Goal: Information Seeking & Learning: Find contact information

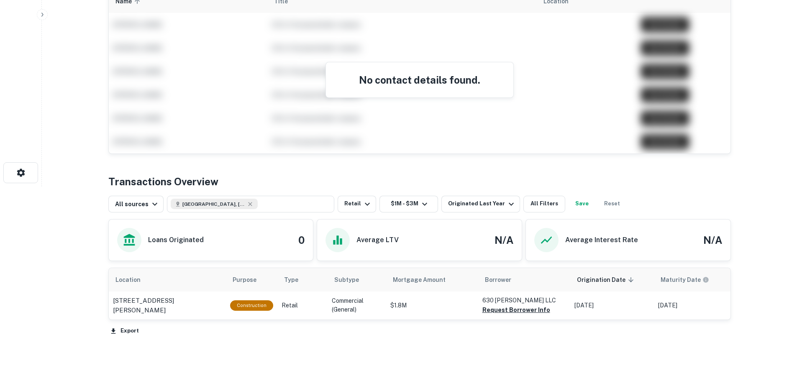
scroll to position [209, 0]
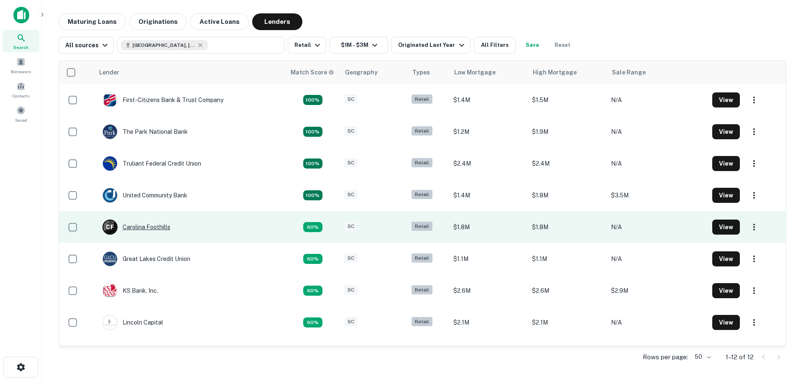
click at [154, 231] on div "C F Carolina Foothills" at bounding box center [137, 227] width 68 height 15
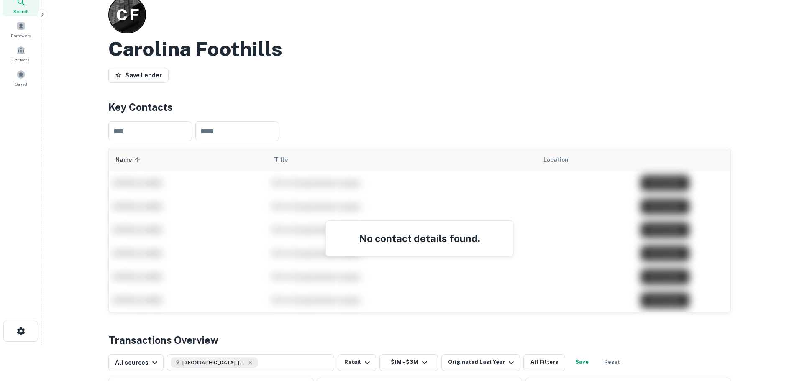
scroll to position [84, 0]
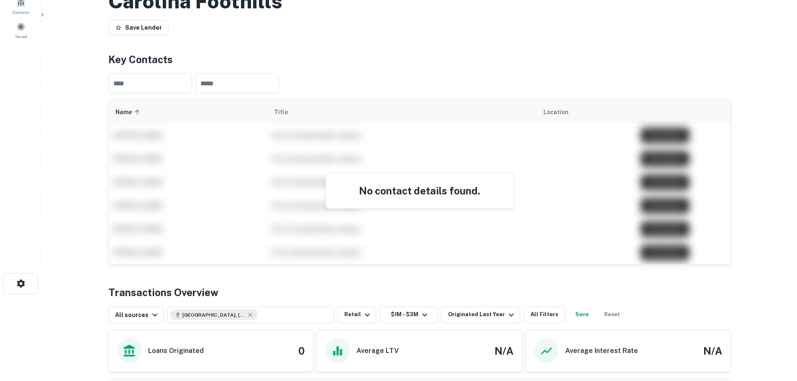
drag, startPoint x: 172, startPoint y: 131, endPoint x: 165, endPoint y: 121, distance: 12.2
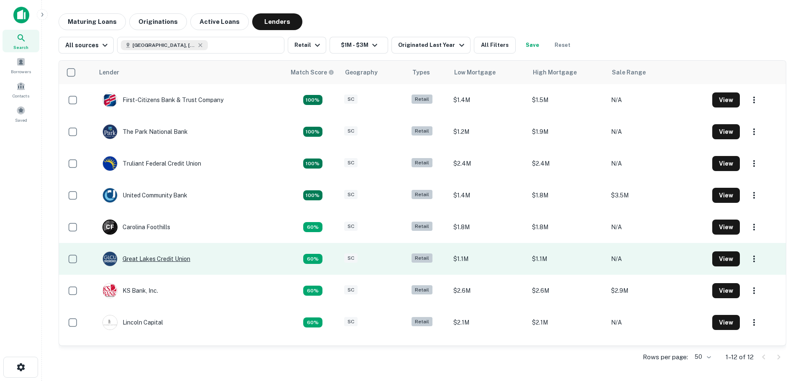
click at [159, 255] on div "Great Lakes Credit Union" at bounding box center [147, 259] width 88 height 15
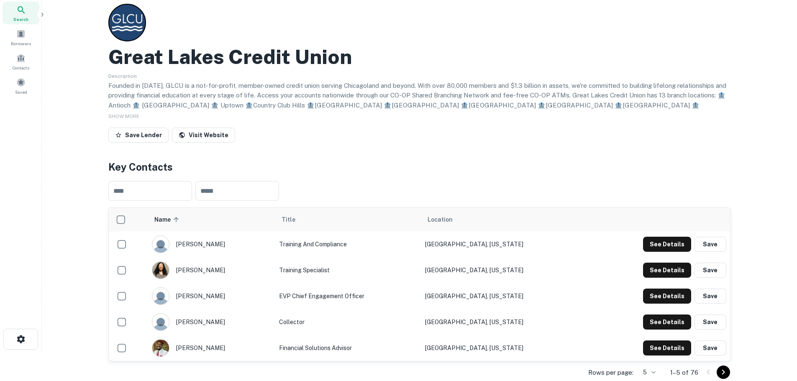
scroll to position [84, 0]
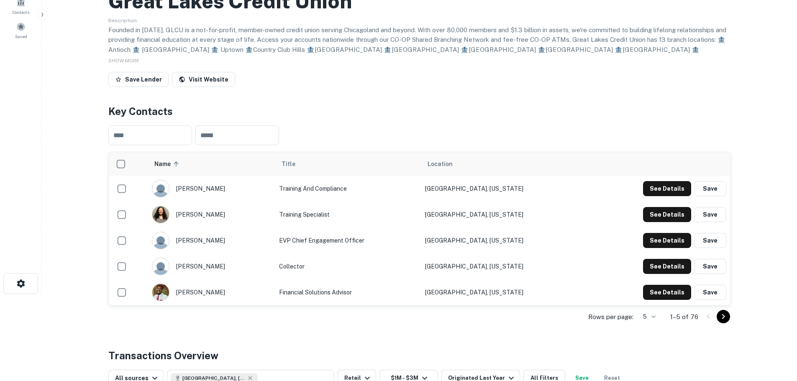
click at [728, 315] on icon "Go to next page" at bounding box center [724, 317] width 10 height 10
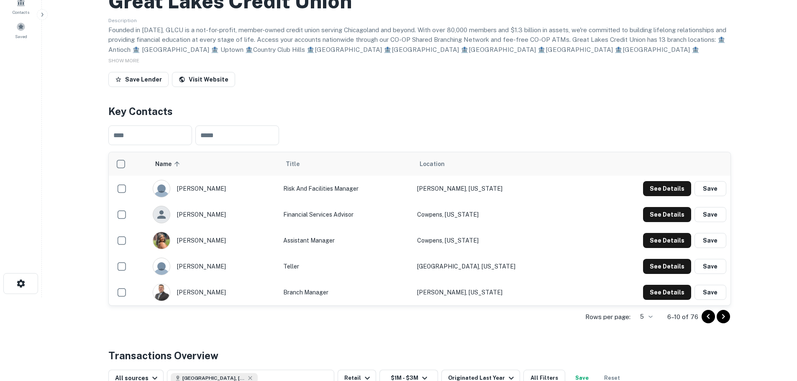
click at [724, 318] on icon "Go to next page" at bounding box center [724, 317] width 10 height 10
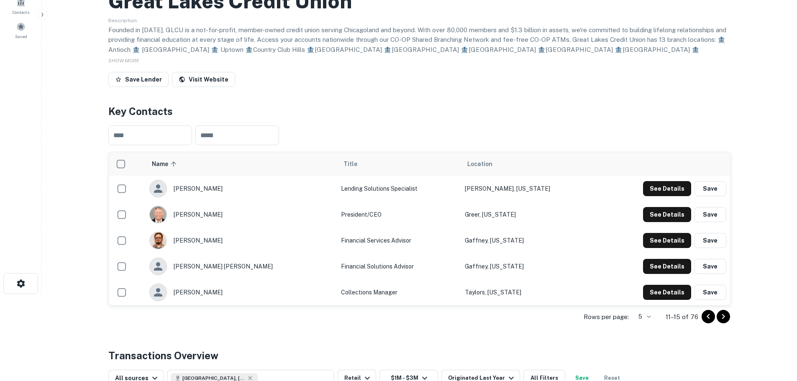
click at [727, 319] on icon "Go to next page" at bounding box center [724, 317] width 10 height 10
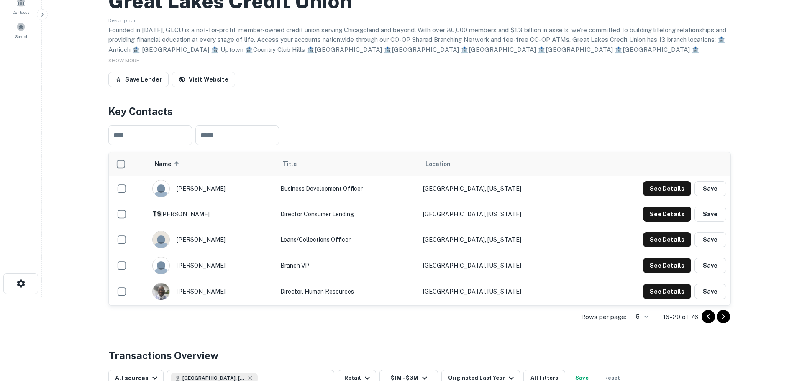
click at [725, 317] on icon "Go to next page" at bounding box center [723, 316] width 3 height 5
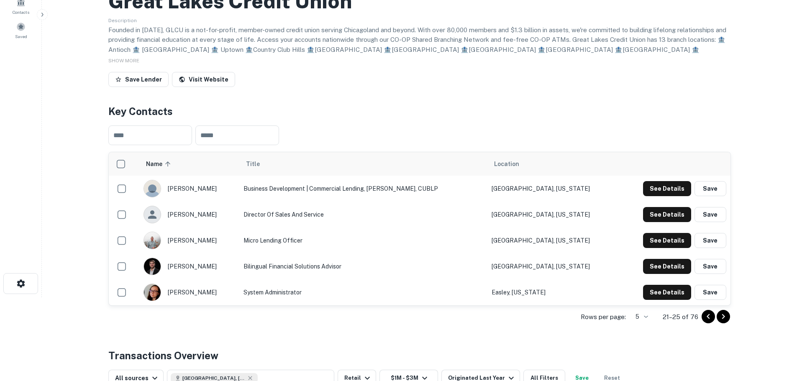
click at [722, 316] on icon "Go to next page" at bounding box center [724, 317] width 10 height 10
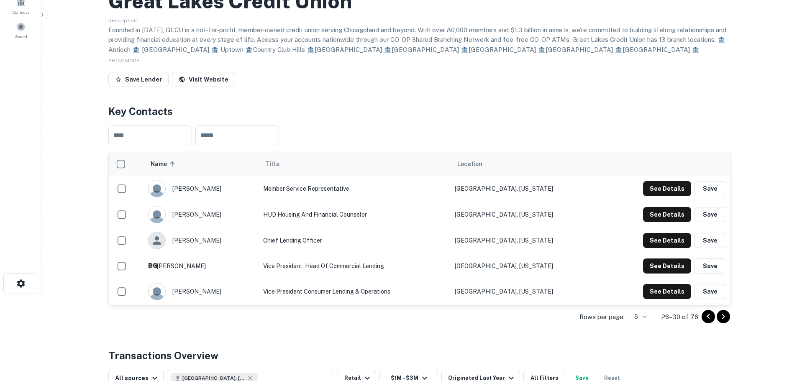
click at [723, 316] on icon "Go to next page" at bounding box center [724, 317] width 10 height 10
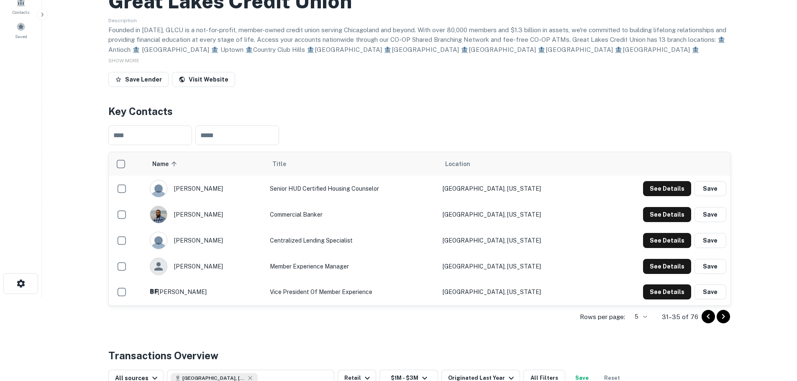
click at [736, 321] on div "Back to search Great Lakes Credit Union Description SHOW MORE Save Lender Visit…" at bounding box center [419, 261] width 643 height 662
click at [724, 318] on icon "Go to next page" at bounding box center [723, 316] width 3 height 5
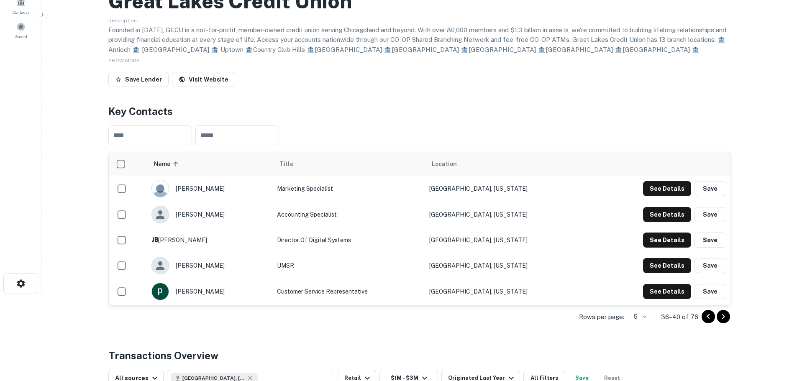
click at [724, 318] on icon "Go to next page" at bounding box center [723, 316] width 3 height 5
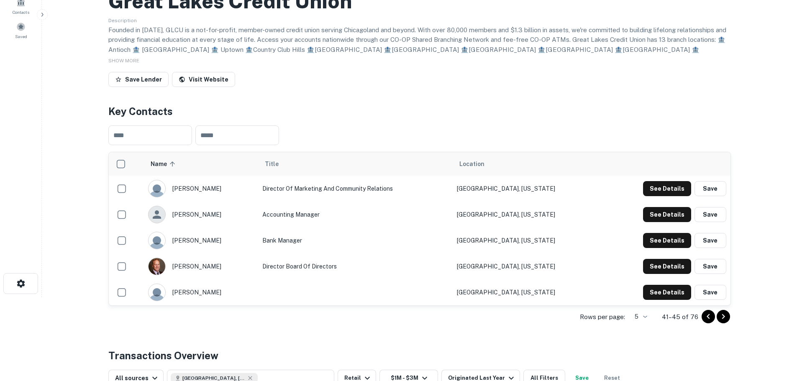
click at [709, 320] on icon "Go to previous page" at bounding box center [708, 317] width 10 height 10
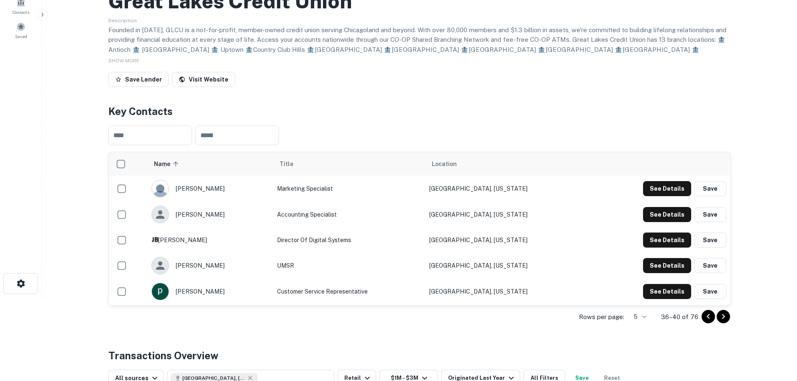
click at [708, 320] on icon "Go to previous page" at bounding box center [708, 317] width 10 height 10
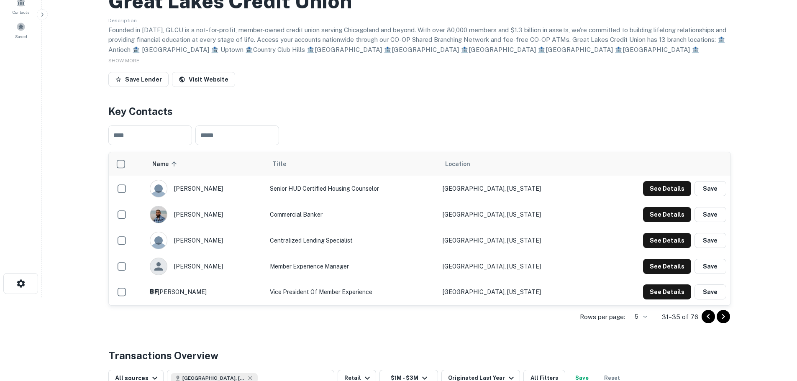
click at [707, 320] on icon "Go to previous page" at bounding box center [708, 317] width 10 height 10
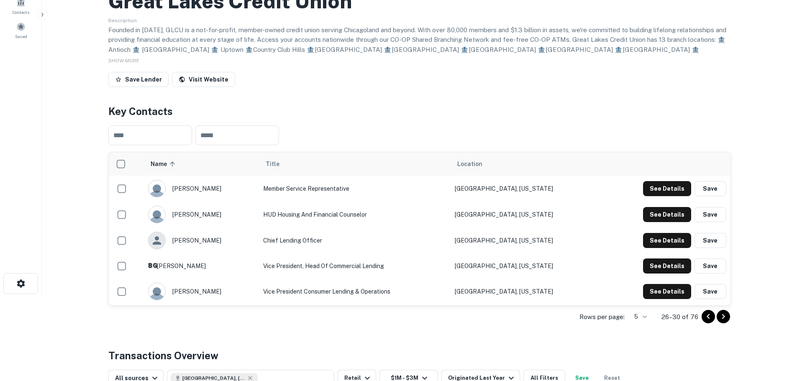
click at [707, 318] on icon "Go to previous page" at bounding box center [708, 317] width 10 height 10
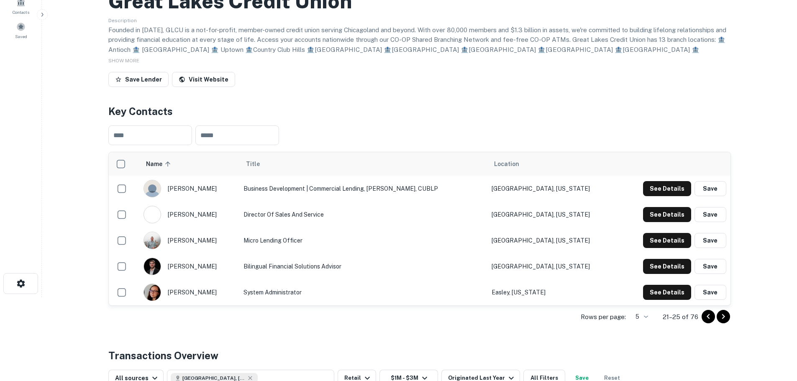
click at [707, 318] on icon "Go to previous page" at bounding box center [708, 317] width 10 height 10
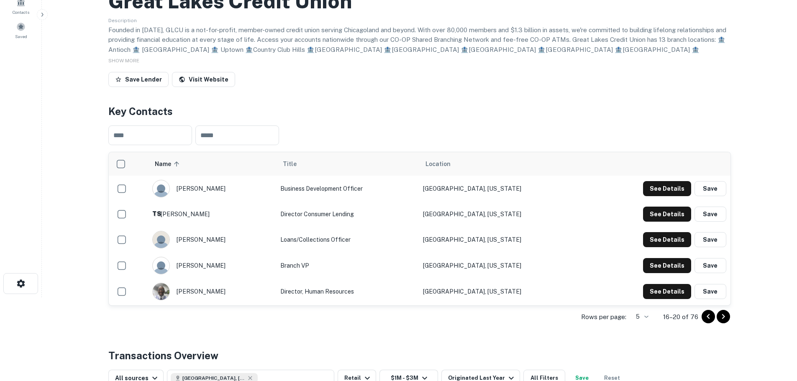
drag, startPoint x: 707, startPoint y: 318, endPoint x: 701, endPoint y: 330, distance: 12.9
click at [702, 330] on div "Back to search Great Lakes Credit Union Description SHOW MORE Save Lender Visit…" at bounding box center [419, 261] width 643 height 662
click at [709, 318] on icon "Go to previous page" at bounding box center [708, 317] width 10 height 10
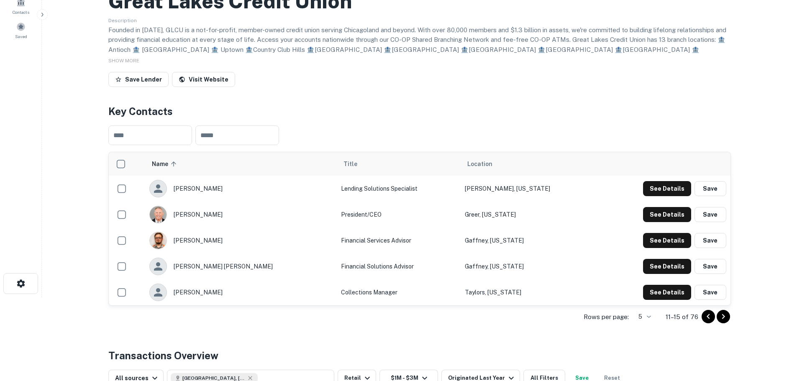
click at [708, 320] on icon "Go to previous page" at bounding box center [708, 317] width 10 height 10
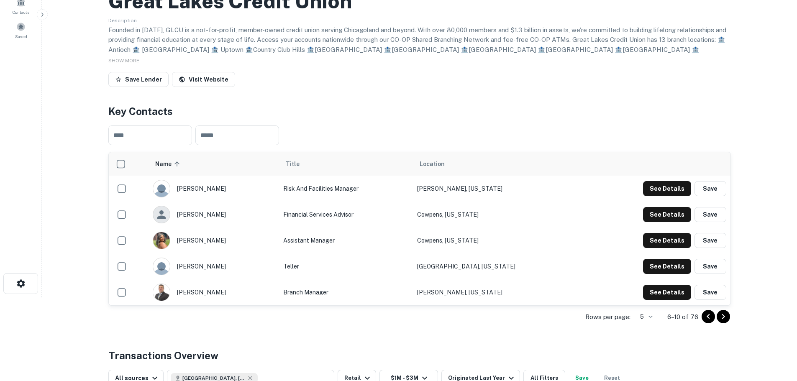
click at [708, 319] on icon "Go to previous page" at bounding box center [708, 317] width 10 height 10
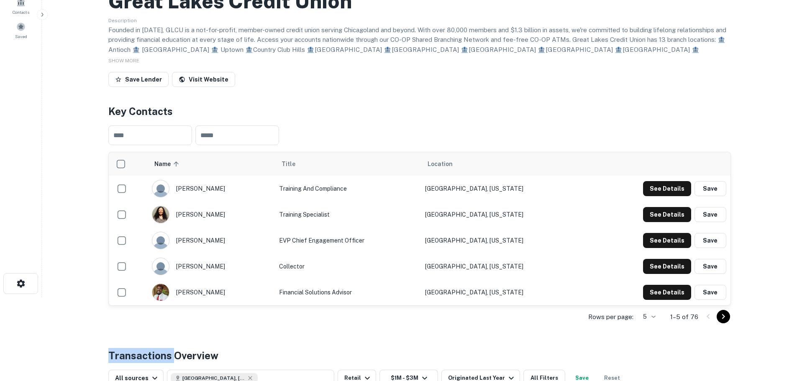
click at [708, 319] on div at bounding box center [716, 316] width 28 height 13
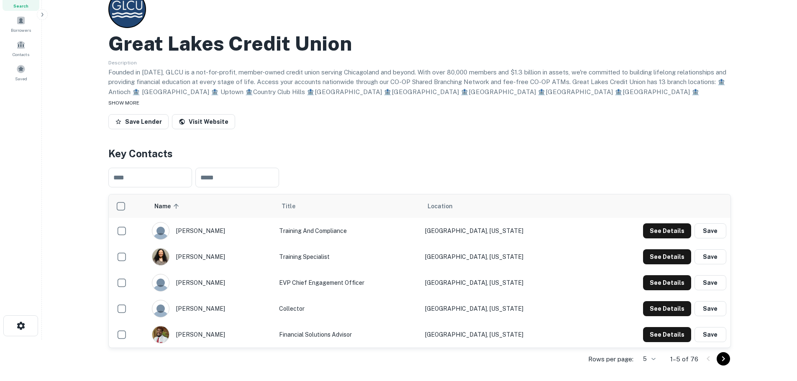
scroll to position [42, 0]
click at [726, 357] on icon "Go to next page" at bounding box center [724, 359] width 10 height 10
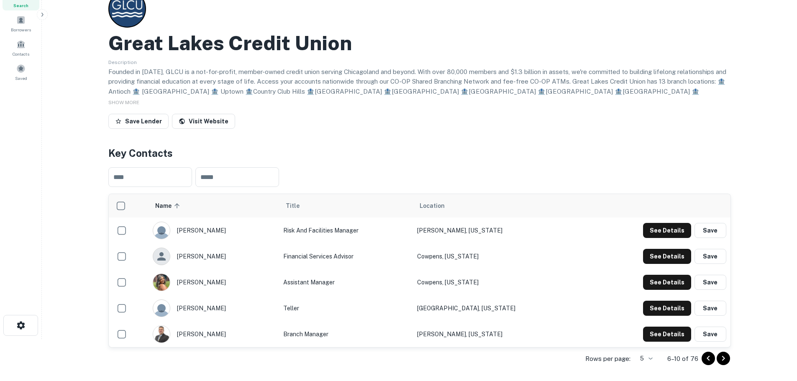
click at [697, 357] on p "6–10 of 76" at bounding box center [682, 359] width 31 height 10
click at [702, 357] on button "Go to previous page" at bounding box center [708, 358] width 13 height 13
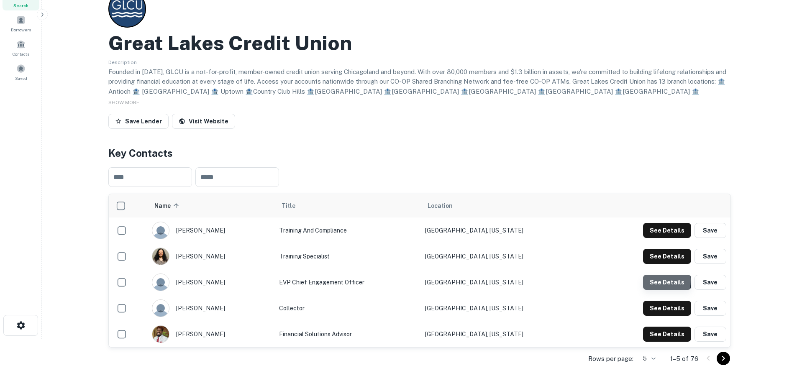
click at [655, 281] on button "See Details" at bounding box center [667, 282] width 48 height 15
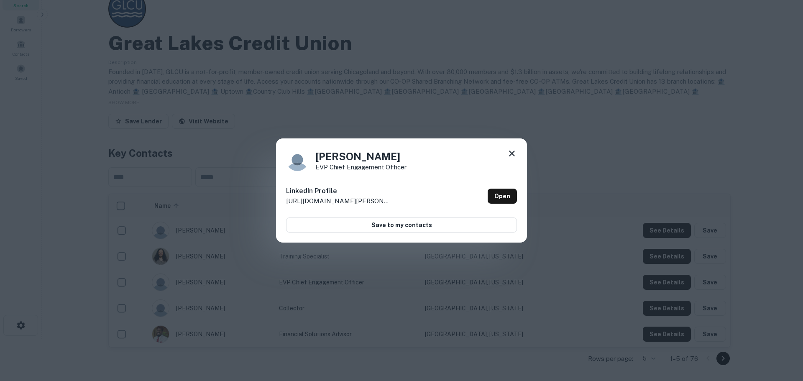
click at [506, 84] on div "[PERSON_NAME] EVP Chief Engagement Officer LinkedIn Profile [URL][DOMAIN_NAME][…" at bounding box center [401, 190] width 803 height 381
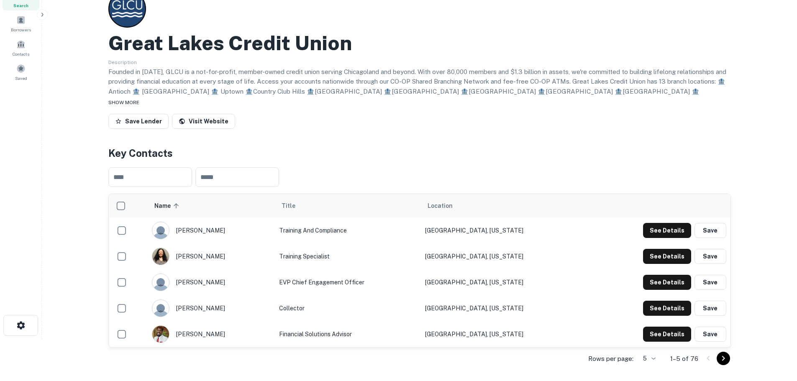
drag, startPoint x: 359, startPoint y: 144, endPoint x: 353, endPoint y: 139, distance: 8.0
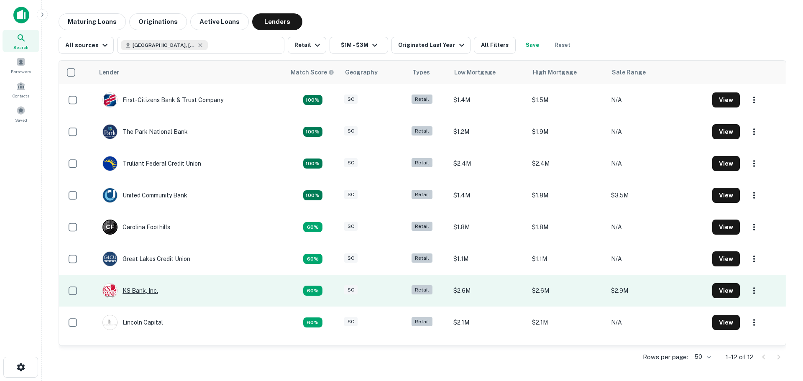
click at [144, 290] on div "KS Bank, Inc." at bounding box center [131, 290] width 56 height 15
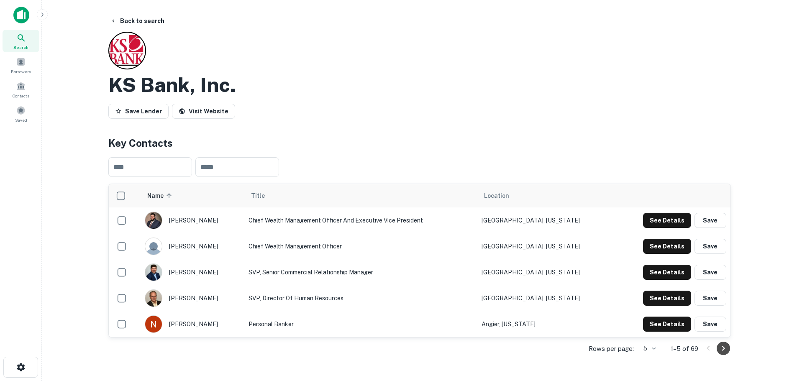
click at [722, 345] on icon "Go to next page" at bounding box center [724, 349] width 10 height 10
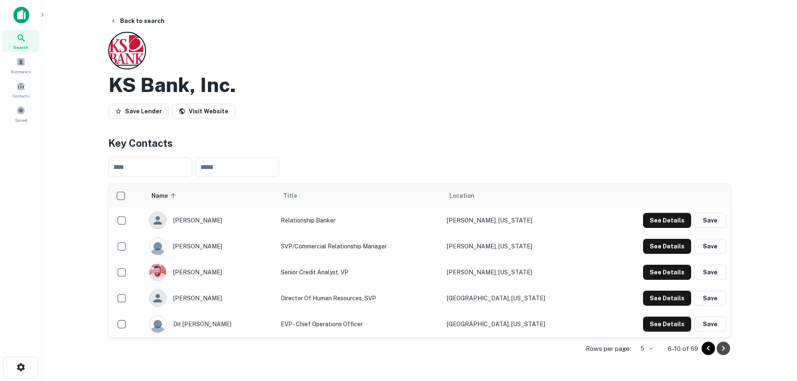
click at [720, 347] on icon "Go to next page" at bounding box center [724, 349] width 10 height 10
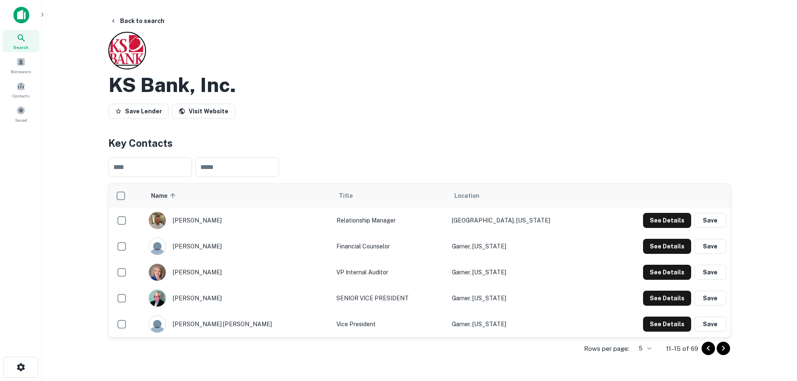
click at [722, 348] on icon "Go to next page" at bounding box center [724, 349] width 10 height 10
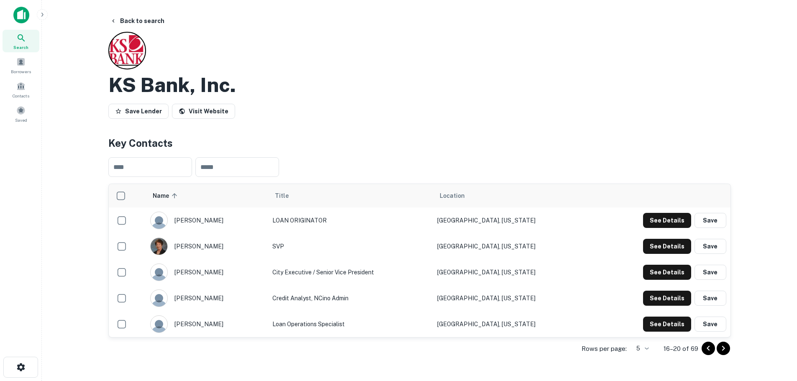
click at [708, 347] on icon "Go to previous page" at bounding box center [708, 348] width 3 height 5
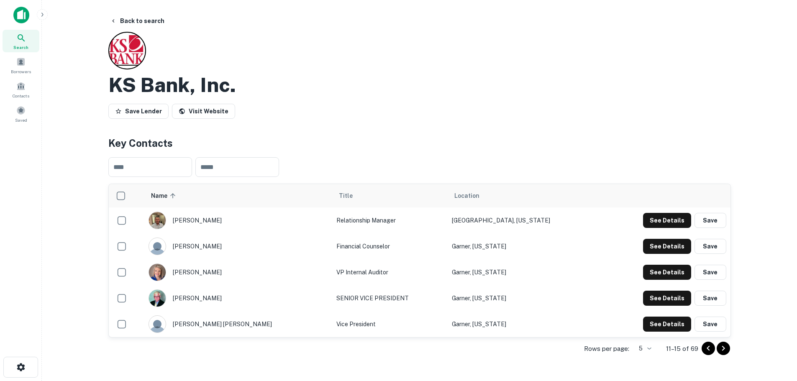
click at [708, 347] on icon "Go to previous page" at bounding box center [708, 348] width 3 height 5
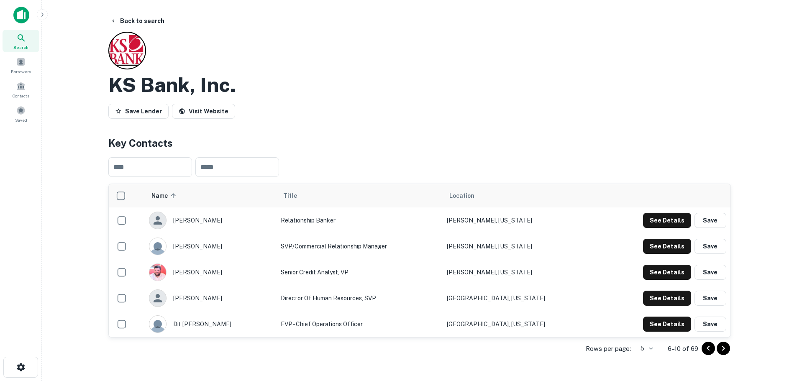
click at [708, 347] on icon "Go to previous page" at bounding box center [708, 348] width 3 height 5
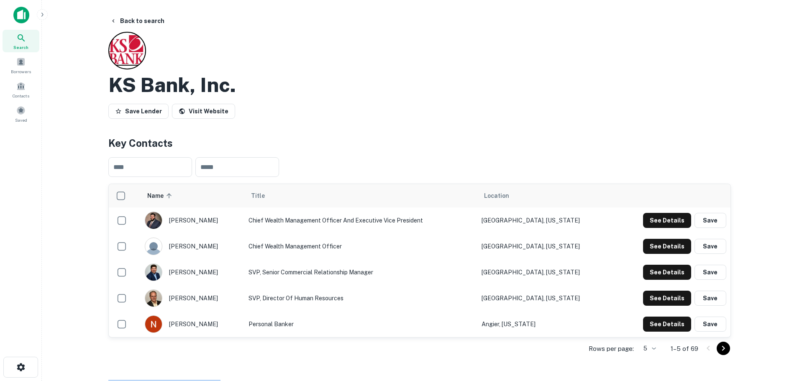
click at [708, 347] on div at bounding box center [716, 348] width 28 height 13
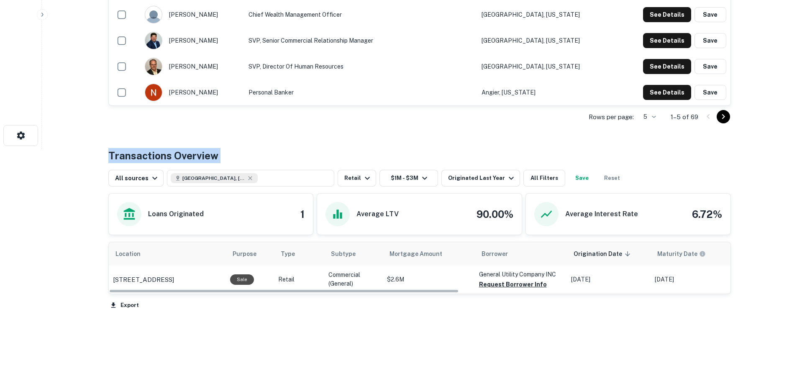
scroll to position [243, 0]
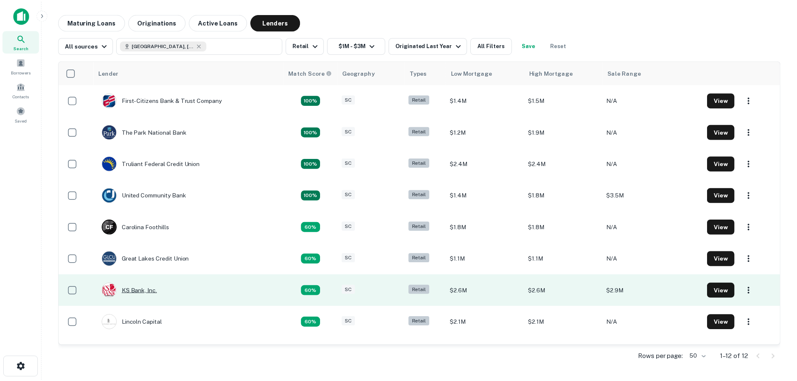
scroll to position [42, 0]
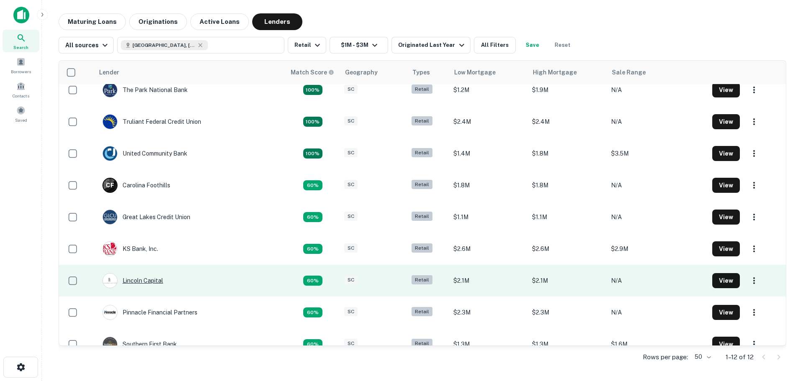
click at [136, 281] on div "Lincoln Capital" at bounding box center [133, 280] width 61 height 15
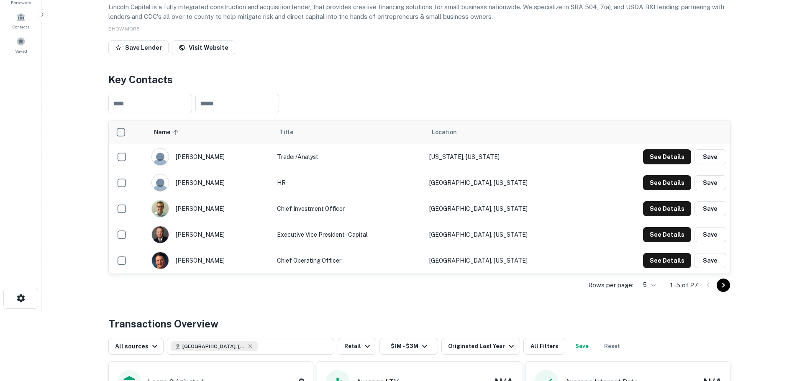
scroll to position [84, 0]
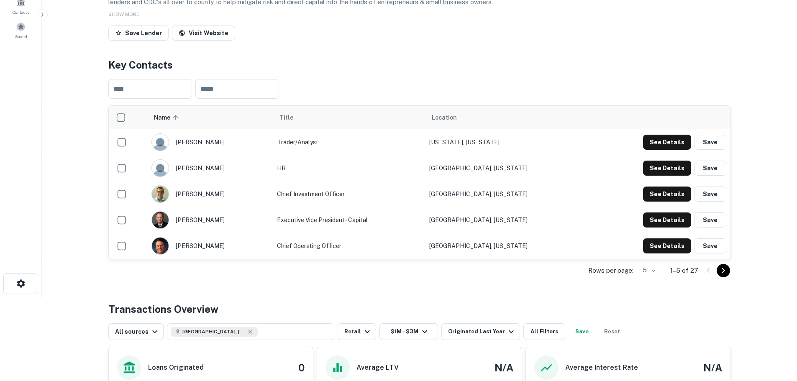
click at [729, 277] on button "Go to next page" at bounding box center [723, 270] width 13 height 13
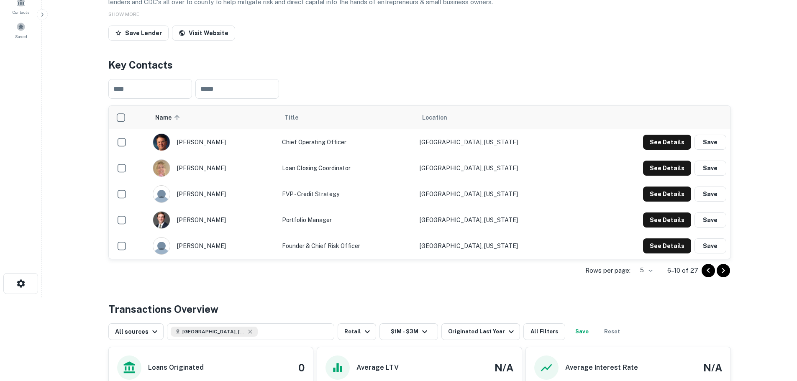
click at [727, 276] on icon "Go to next page" at bounding box center [724, 271] width 10 height 10
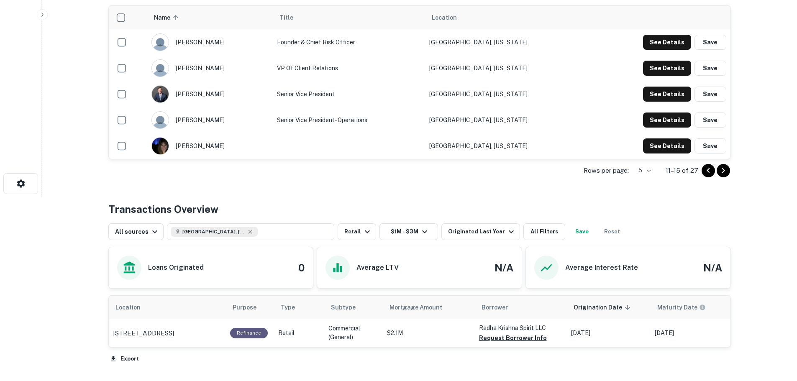
scroll to position [209, 0]
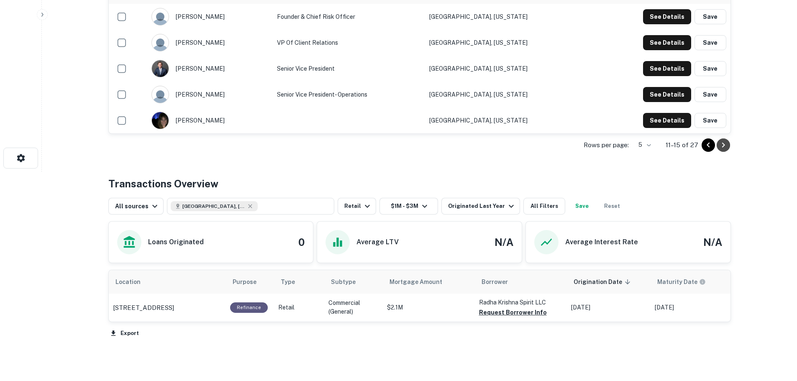
click at [724, 150] on icon "Go to next page" at bounding box center [724, 145] width 10 height 10
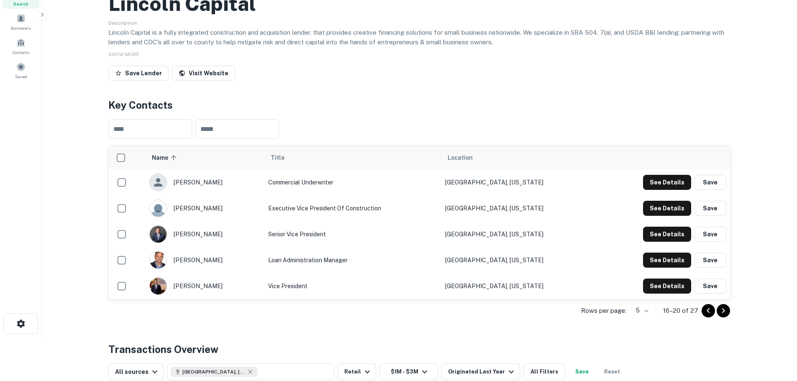
scroll to position [42, 0]
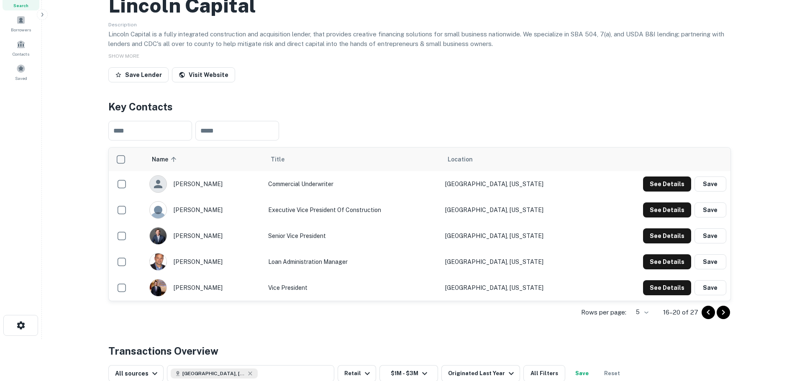
click at [716, 319] on div at bounding box center [716, 312] width 28 height 13
click at [720, 318] on icon "Go to next page" at bounding box center [724, 313] width 10 height 10
click at [713, 318] on icon "Go to previous page" at bounding box center [708, 313] width 10 height 10
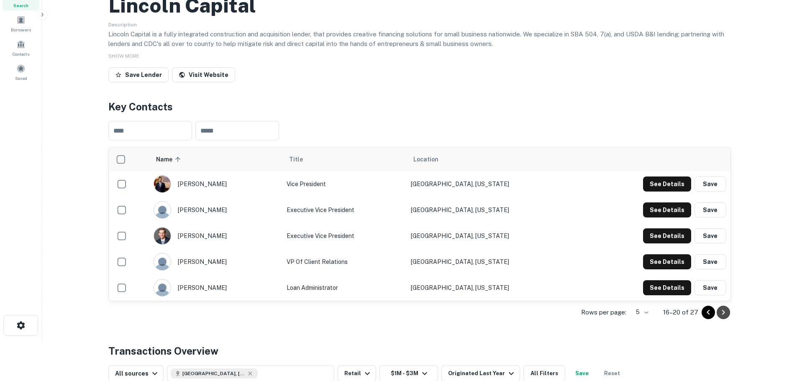
click at [721, 318] on icon "Go to next page" at bounding box center [724, 313] width 10 height 10
click at [726, 318] on icon "Go to next page" at bounding box center [724, 313] width 10 height 10
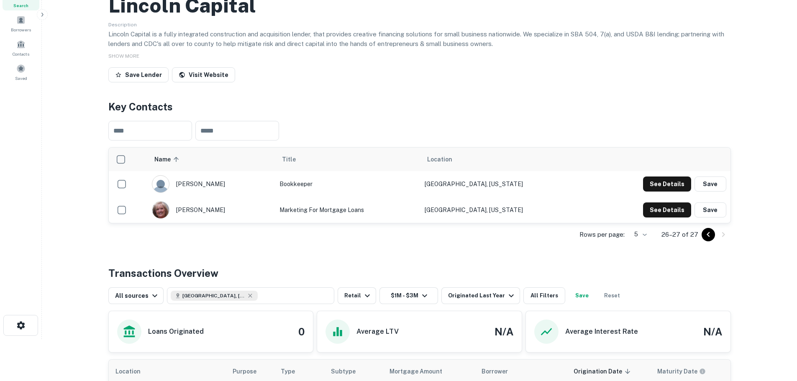
click at [706, 240] on icon "Go to previous page" at bounding box center [708, 235] width 10 height 10
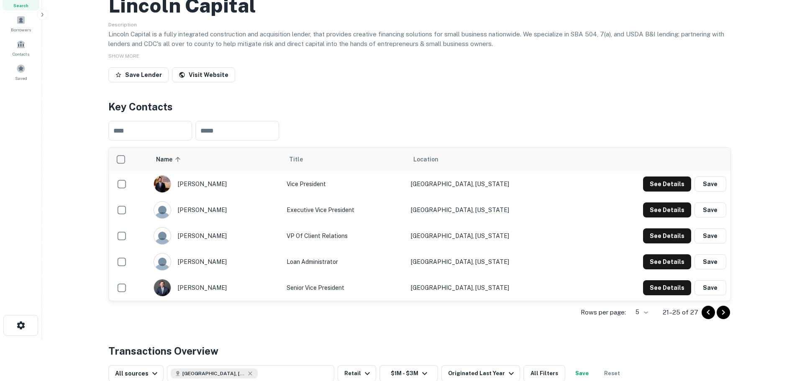
click at [706, 244] on button "Save" at bounding box center [711, 235] width 32 height 15
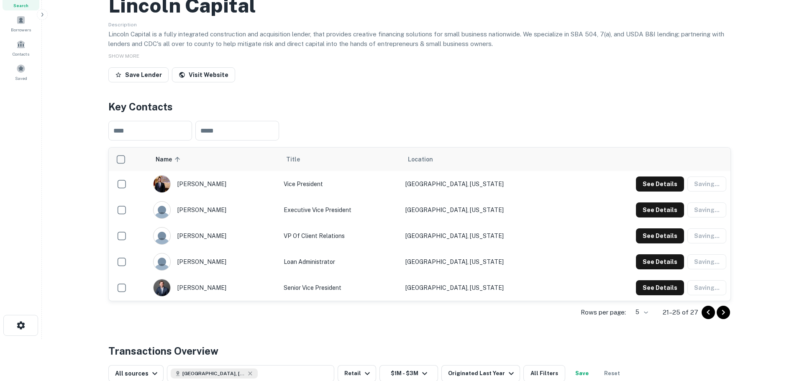
click at [706, 244] on div "See Details Saving..." at bounding box center [681, 235] width 90 height 15
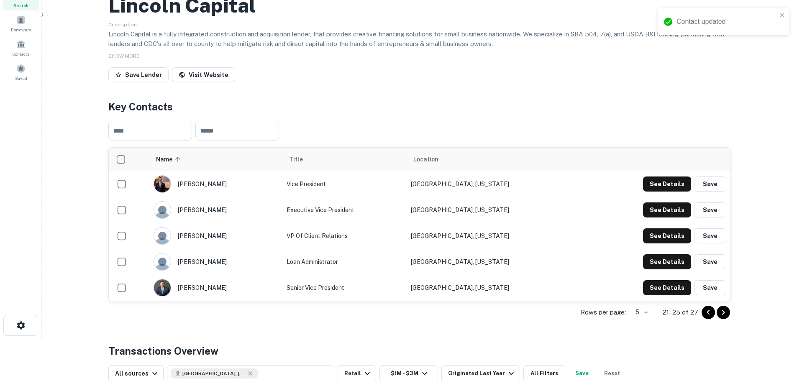
click at [708, 315] on icon "Go to previous page" at bounding box center [708, 312] width 3 height 5
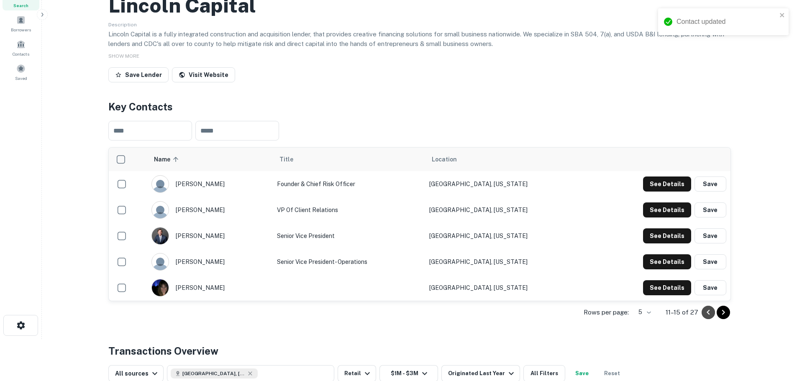
click at [708, 315] on icon "Go to previous page" at bounding box center [708, 312] width 3 height 5
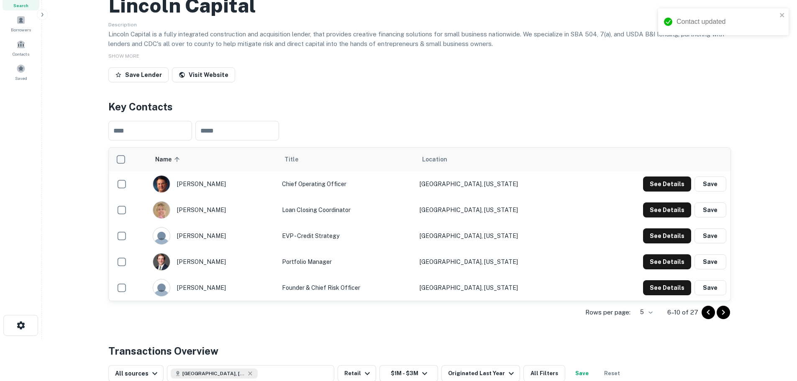
click at [708, 315] on icon "Go to previous page" at bounding box center [708, 312] width 3 height 5
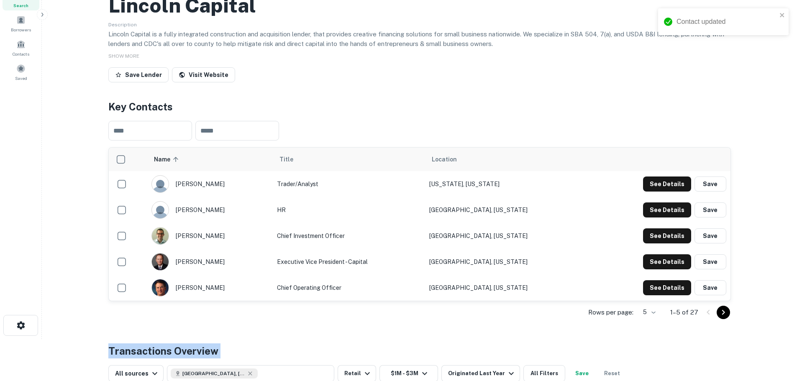
click at [708, 319] on div at bounding box center [716, 312] width 28 height 13
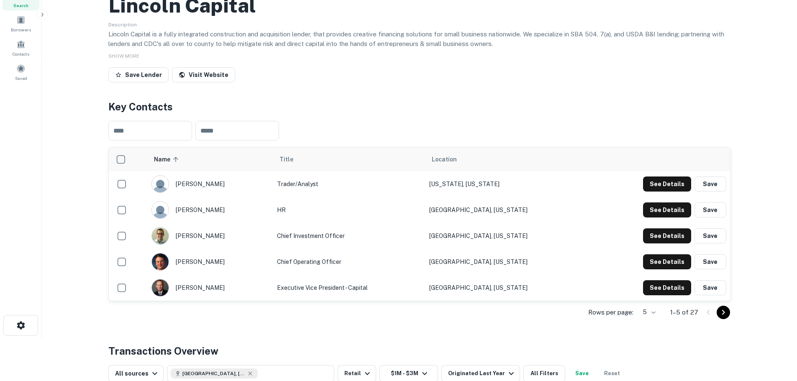
click at [708, 319] on div at bounding box center [716, 312] width 28 height 13
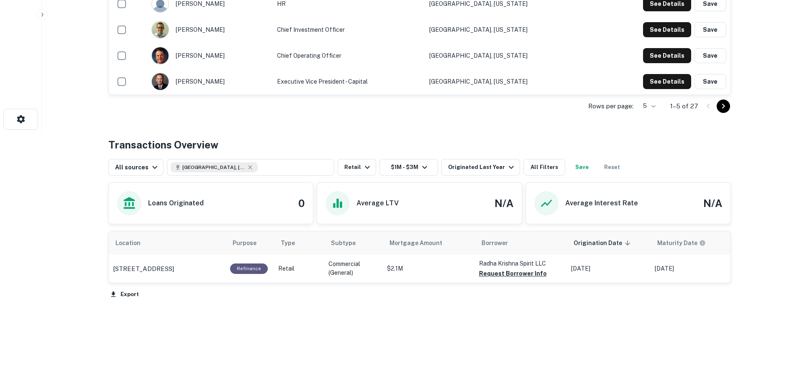
scroll to position [286, 0]
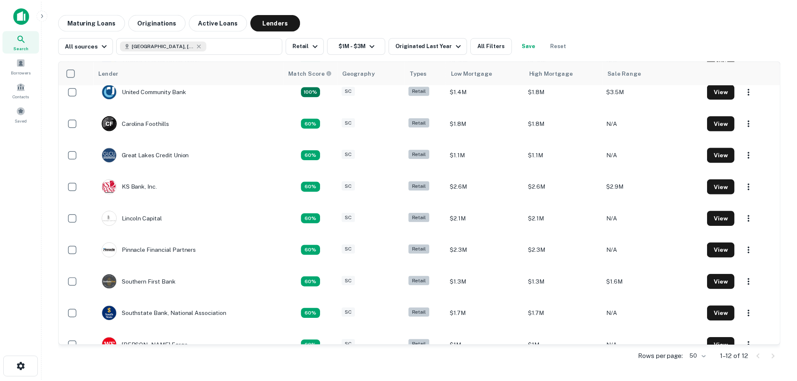
scroll to position [120, 0]
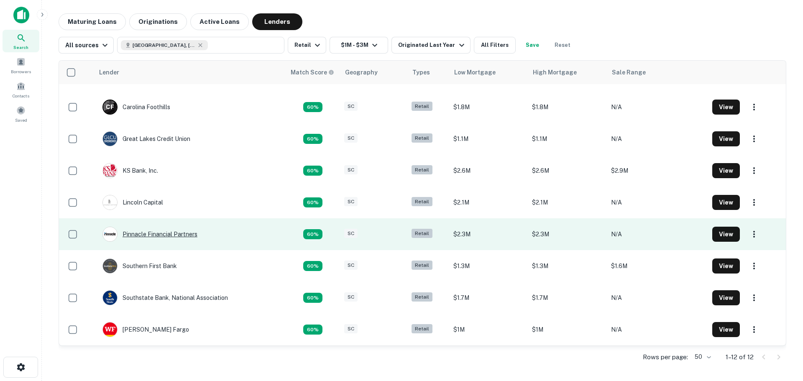
click at [157, 234] on div "Pinnacle Financial Partners" at bounding box center [150, 234] width 95 height 15
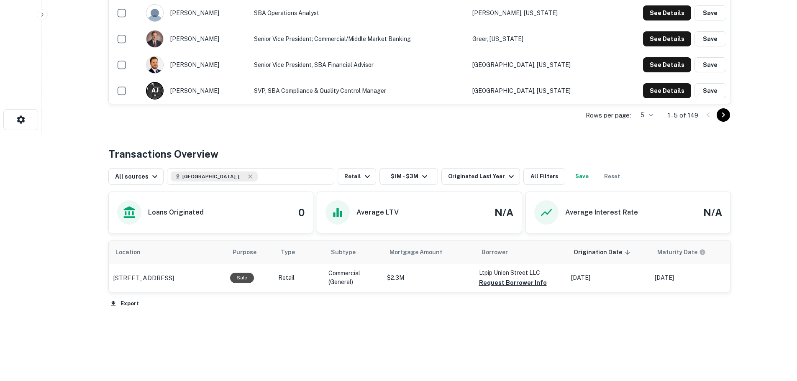
scroll to position [126, 0]
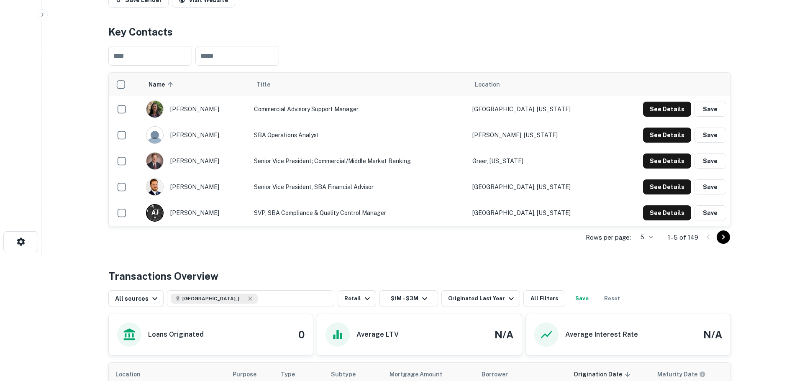
click at [721, 242] on icon "Go to next page" at bounding box center [724, 237] width 10 height 10
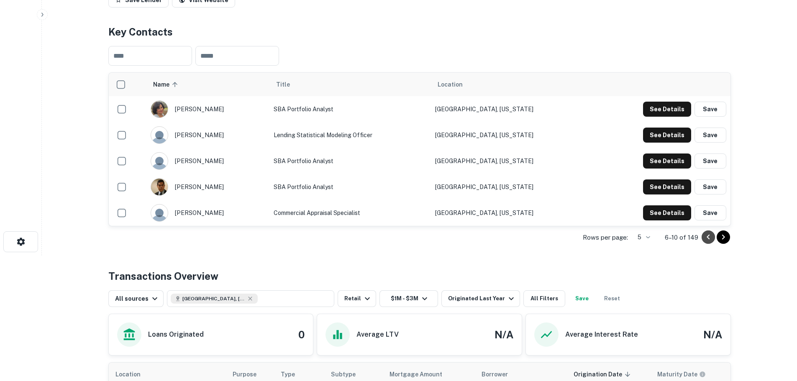
click at [706, 242] on icon "Go to previous page" at bounding box center [708, 237] width 10 height 10
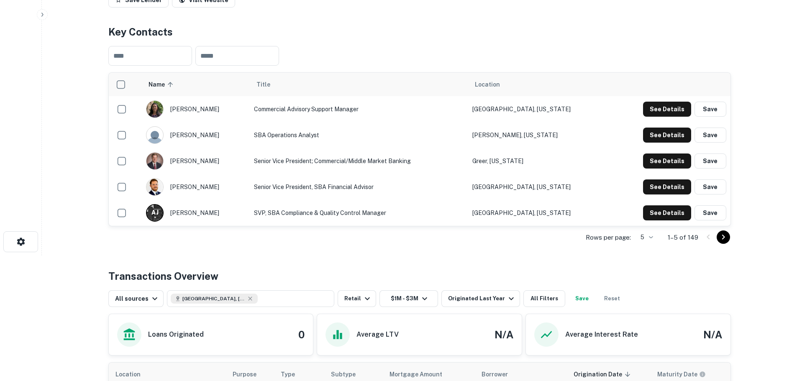
click at [707, 244] on div at bounding box center [716, 237] width 28 height 13
click at [721, 242] on icon "Go to next page" at bounding box center [724, 237] width 10 height 10
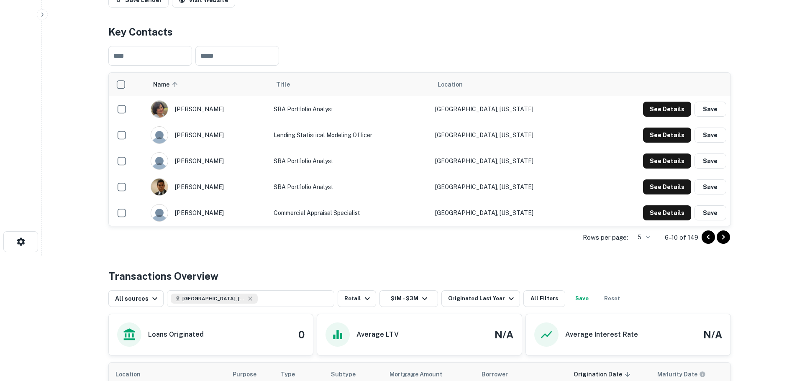
click at [723, 242] on icon "Go to next page" at bounding box center [724, 237] width 10 height 10
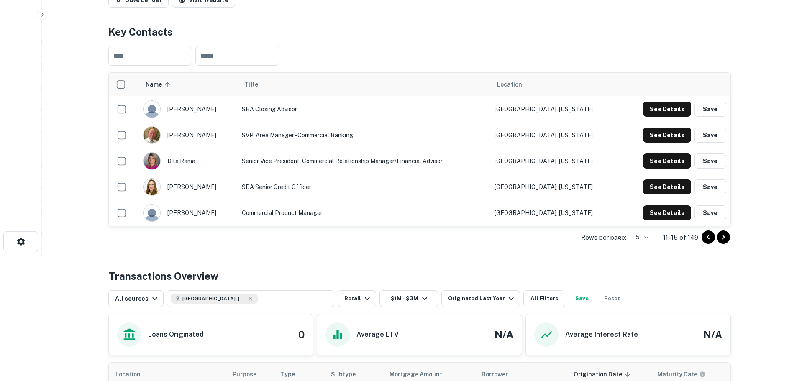
click at [710, 242] on icon "Go to previous page" at bounding box center [708, 237] width 10 height 10
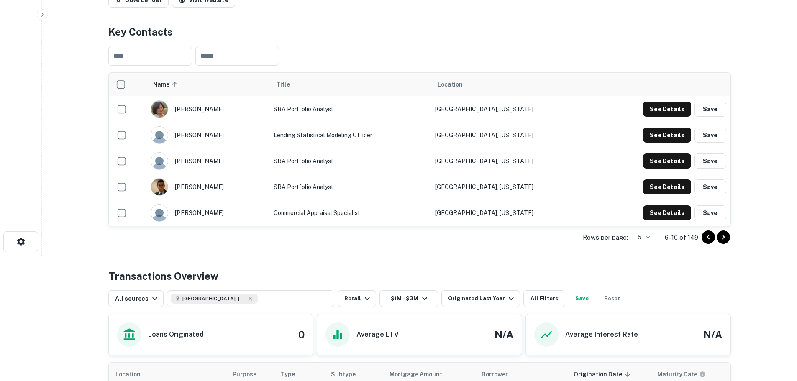
click at [710, 242] on icon "Go to previous page" at bounding box center [708, 237] width 10 height 10
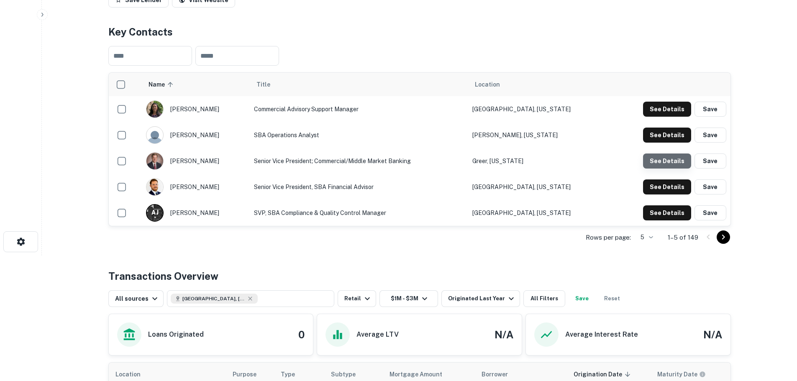
click at [672, 169] on button "See Details" at bounding box center [667, 161] width 48 height 15
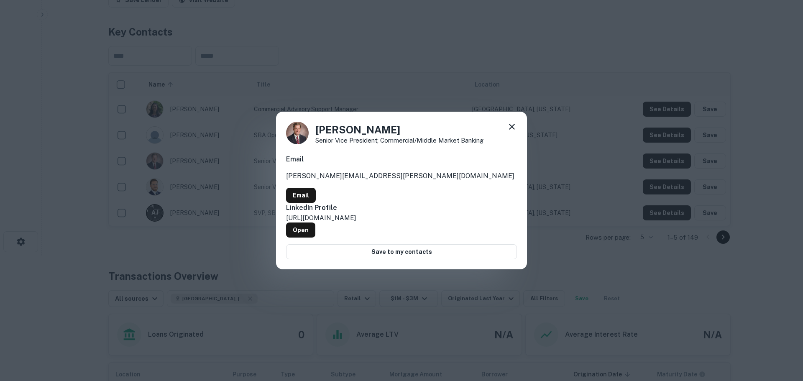
click at [338, 181] on p "[PERSON_NAME][EMAIL_ADDRESS][PERSON_NAME][DOMAIN_NAME]" at bounding box center [401, 176] width 231 height 10
drag, startPoint x: 371, startPoint y: 185, endPoint x: 285, endPoint y: 184, distance: 85.8
click at [285, 184] on div "[PERSON_NAME] Senior Vice President; Commercial/Middle Market Banking Email [PE…" at bounding box center [401, 191] width 251 height 158
copy p "[PERSON_NAME][EMAIL_ADDRESS][PERSON_NAME][DOMAIN_NAME]"
click at [198, 174] on div "[PERSON_NAME] Senior Vice President; Commercial/Middle Market Banking Email [PE…" at bounding box center [401, 190] width 803 height 381
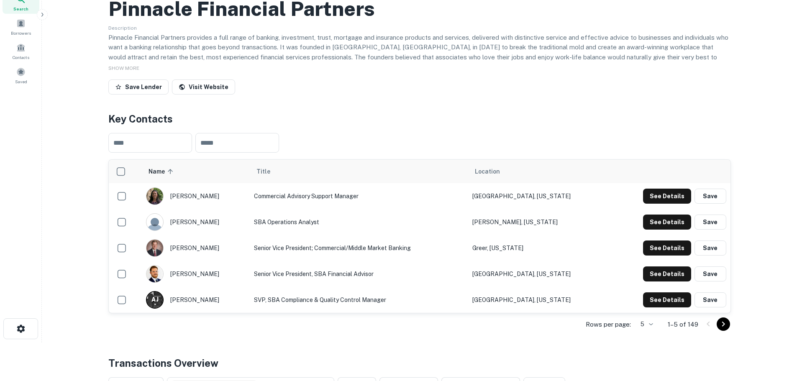
scroll to position [84, 0]
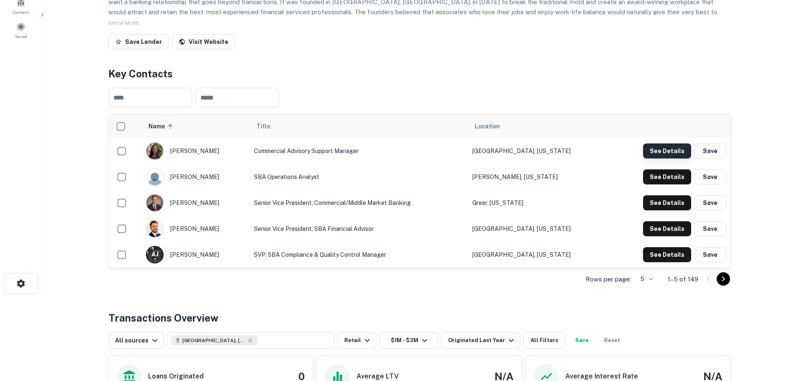
click at [678, 159] on button "See Details" at bounding box center [667, 151] width 48 height 15
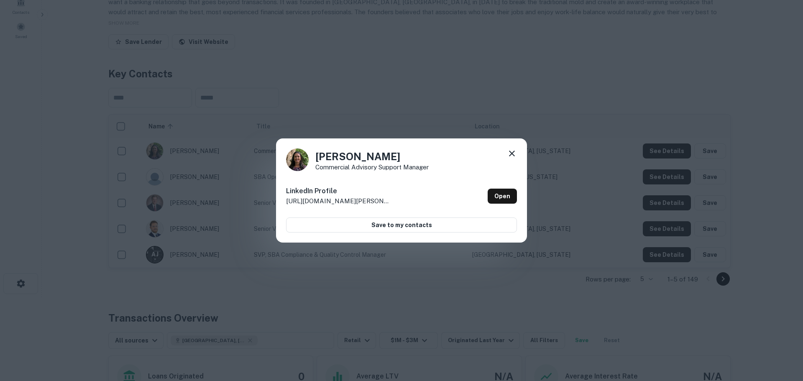
click at [604, 169] on div "[PERSON_NAME] Commercial Advisory Support Manager LinkedIn Profile [URL][DOMAIN…" at bounding box center [401, 190] width 803 height 381
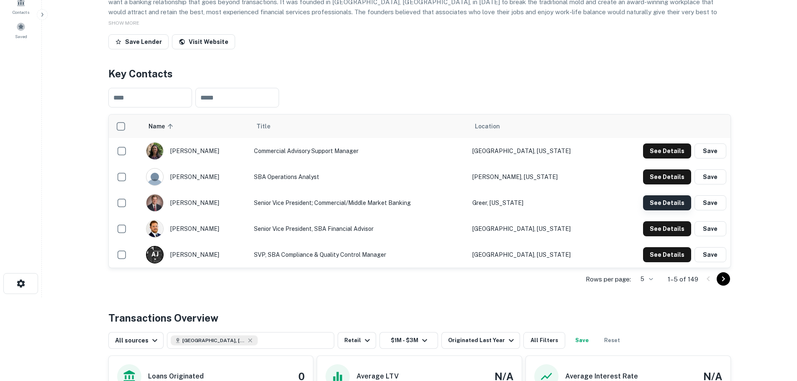
click at [669, 210] on button "See Details" at bounding box center [667, 202] width 48 height 15
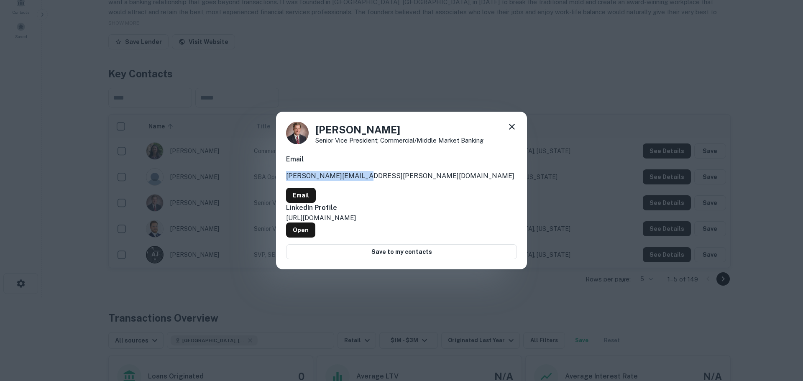
drag, startPoint x: 385, startPoint y: 187, endPoint x: 283, endPoint y: 187, distance: 101.7
click at [283, 187] on div "[PERSON_NAME] Senior Vice President; Commercial/Middle Market Banking Email [PE…" at bounding box center [401, 191] width 251 height 158
copy p "[PERSON_NAME][EMAIL_ADDRESS][PERSON_NAME][DOMAIN_NAME]"
click at [490, 91] on div "[PERSON_NAME] Senior Vice President; Commercial/Middle Market Banking Email [PE…" at bounding box center [401, 190] width 803 height 381
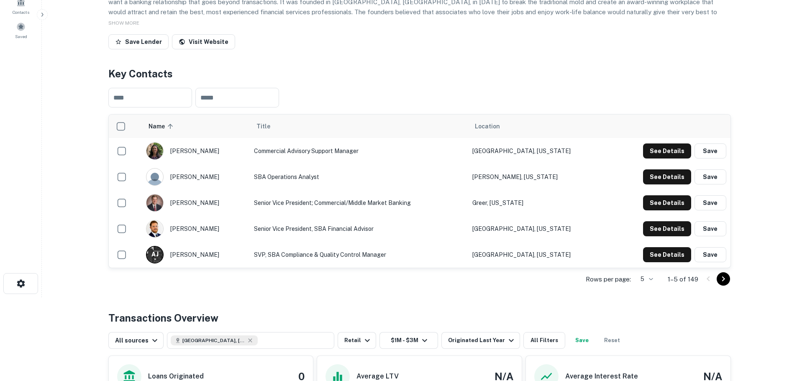
click at [269, 81] on h4 "Key Contacts" at bounding box center [419, 73] width 623 height 15
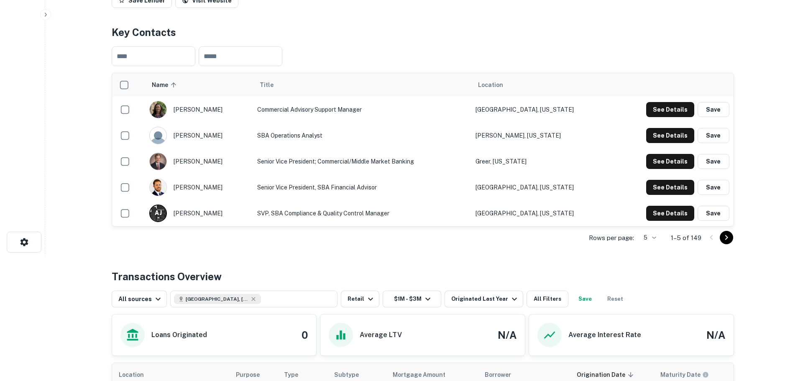
scroll to position [126, 0]
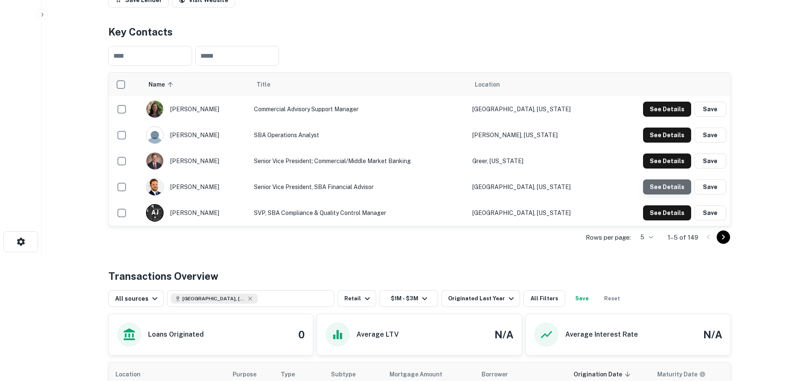
click at [677, 195] on button "See Details" at bounding box center [667, 187] width 48 height 15
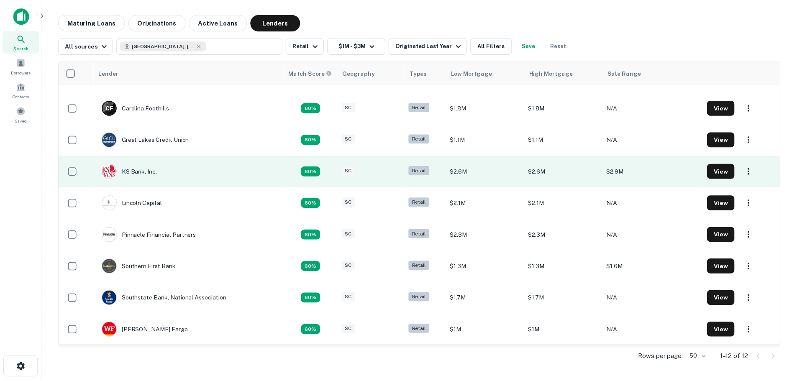
scroll to position [120, 0]
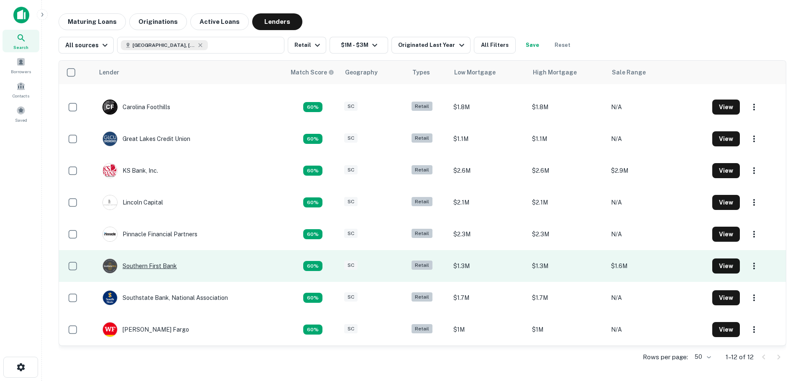
click at [153, 265] on div "Southern First Bank" at bounding box center [140, 266] width 74 height 15
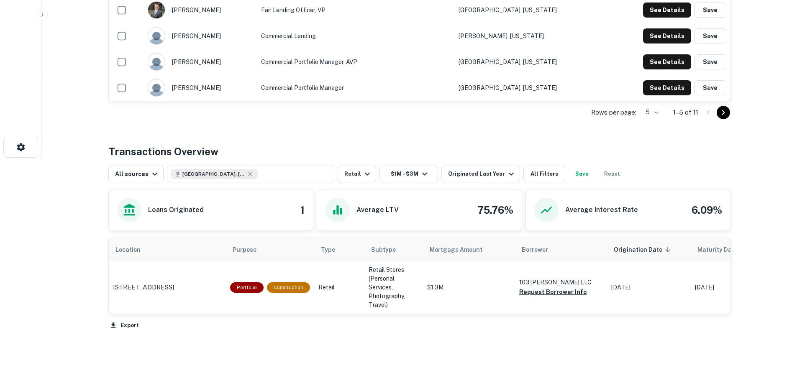
scroll to position [289, 0]
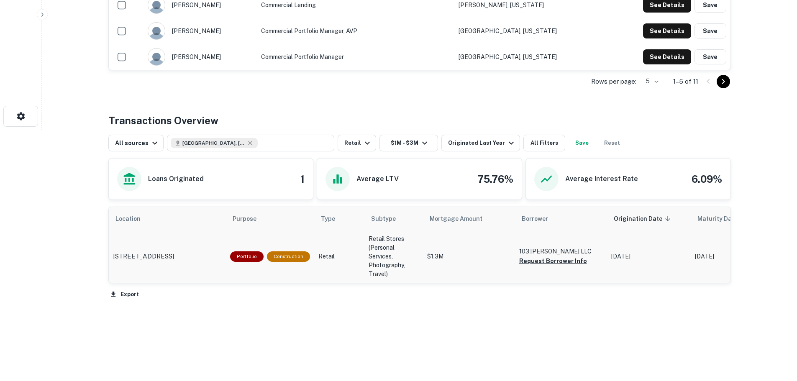
click at [174, 252] on p "[STREET_ADDRESS]" at bounding box center [143, 257] width 61 height 10
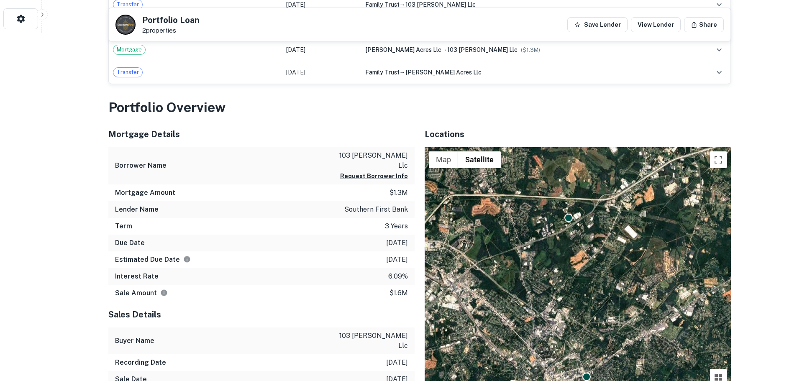
scroll to position [335, 0]
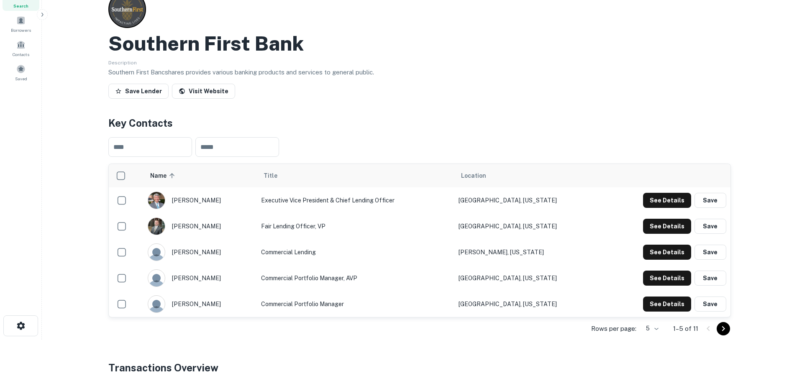
scroll to position [38, 0]
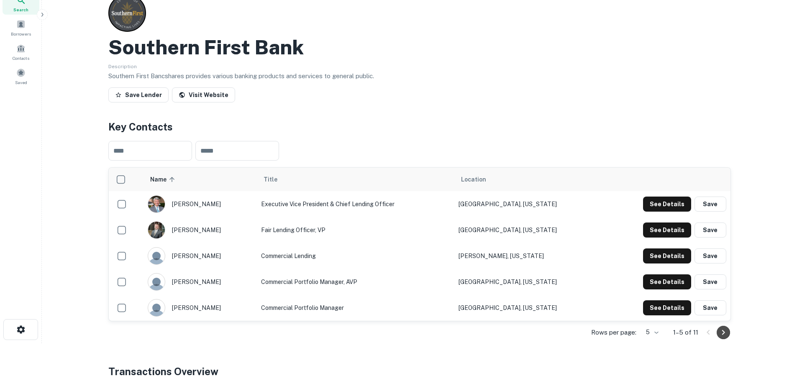
click at [721, 330] on icon "Go to next page" at bounding box center [724, 333] width 10 height 10
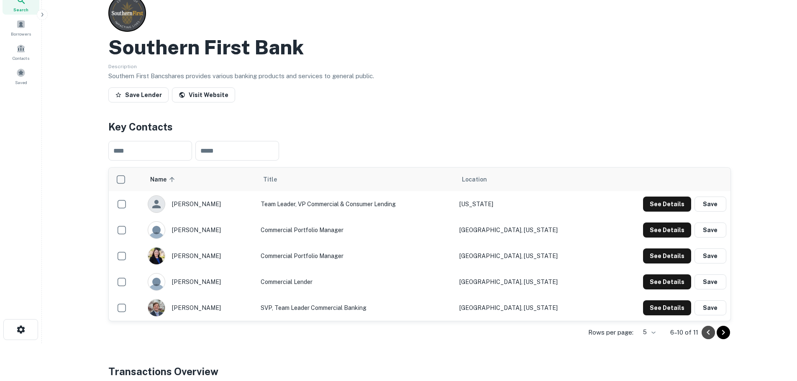
click at [706, 332] on icon "Go to previous page" at bounding box center [708, 333] width 10 height 10
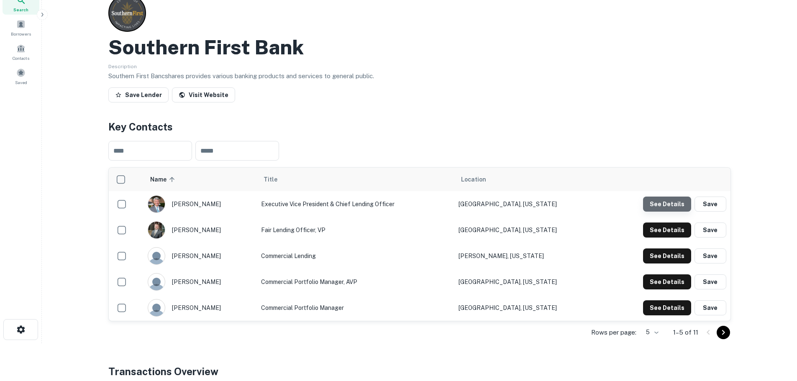
click at [670, 207] on button "See Details" at bounding box center [667, 204] width 48 height 15
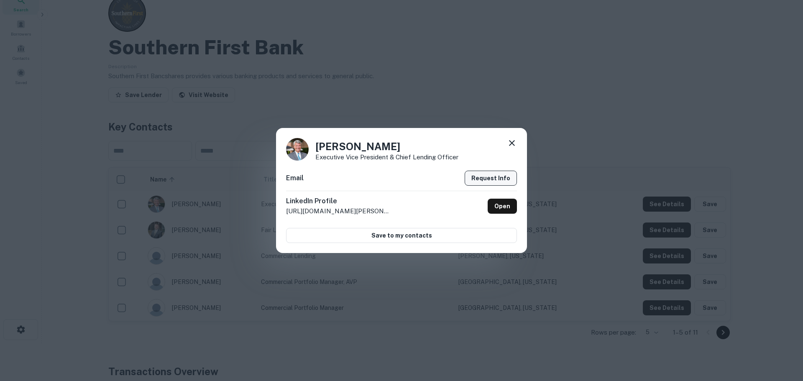
click at [492, 178] on button "Request Info" at bounding box center [491, 178] width 52 height 15
click at [512, 140] on icon at bounding box center [512, 143] width 10 height 10
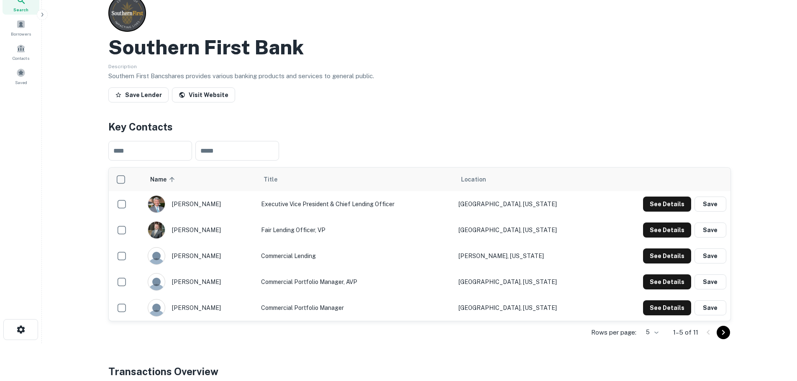
click at [180, 203] on div "[PERSON_NAME]" at bounding box center [200, 204] width 105 height 18
click at [156, 204] on img "scrollable content" at bounding box center [156, 204] width 17 height 17
click at [295, 197] on td "Executive Vice President & Chief Lending Officer" at bounding box center [356, 204] width 198 height 26
click at [526, 202] on td "[GEOGRAPHIC_DATA], [US_STATE]" at bounding box center [528, 204] width 149 height 26
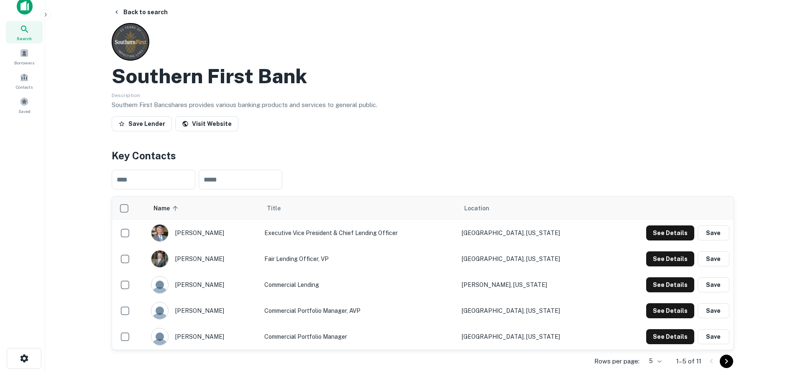
scroll to position [0, 0]
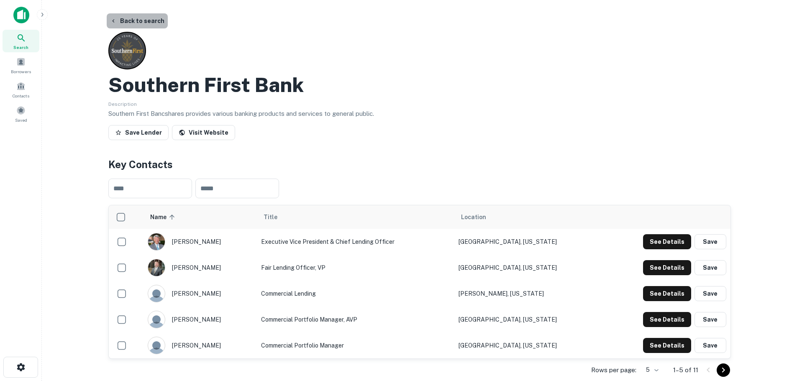
click at [138, 21] on button "Back to search" at bounding box center [137, 20] width 61 height 15
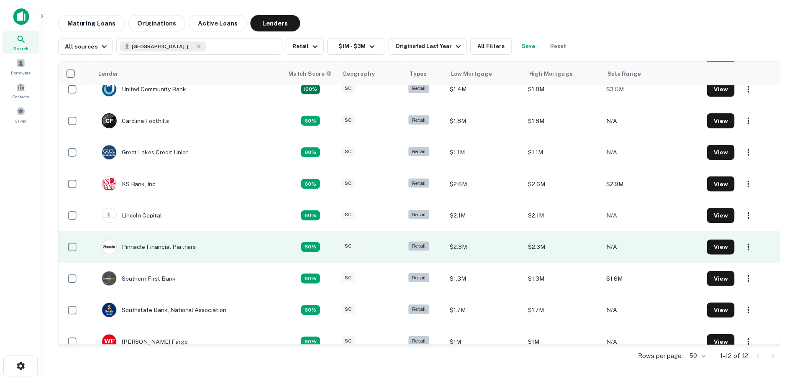
scroll to position [120, 0]
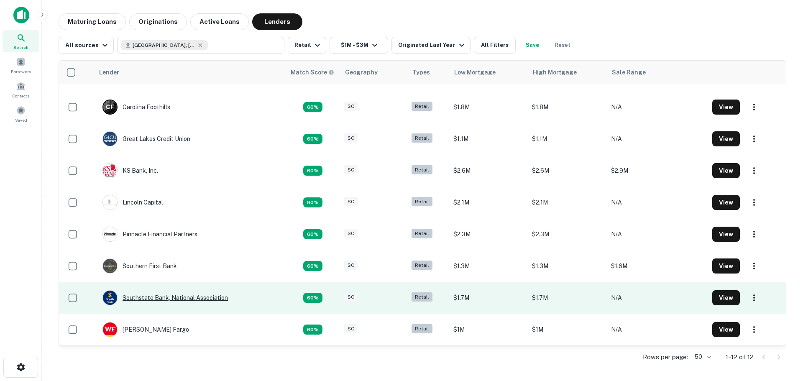
click at [179, 295] on div "Southstate Bank, National Association" at bounding box center [166, 297] width 126 height 15
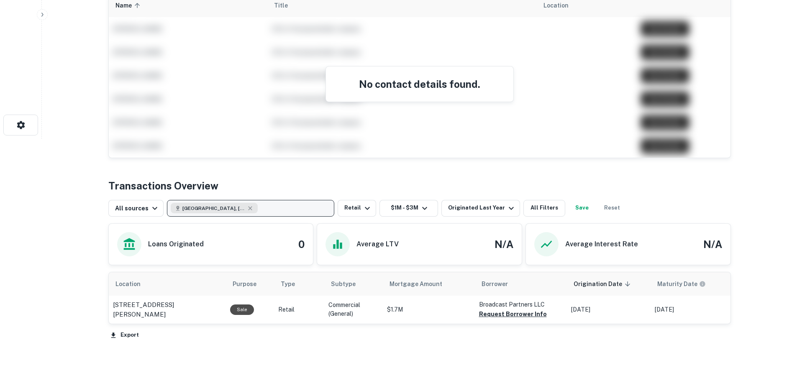
scroll to position [241, 0]
